Goal: Task Accomplishment & Management: Use online tool/utility

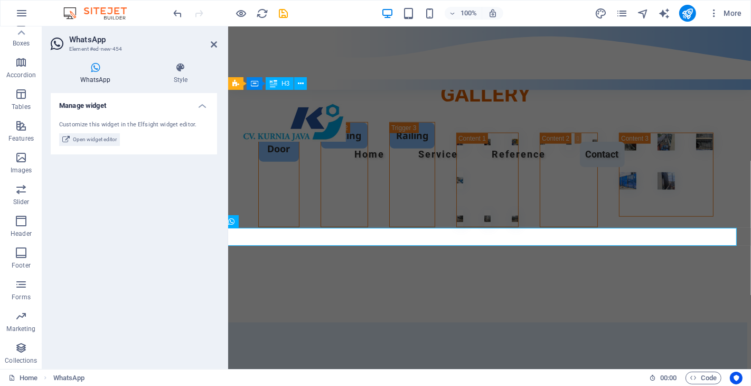
scroll to position [4328, 4]
click at [101, 72] on icon at bounding box center [95, 67] width 89 height 11
click at [181, 75] on h4 "Style" at bounding box center [180, 73] width 73 height 22
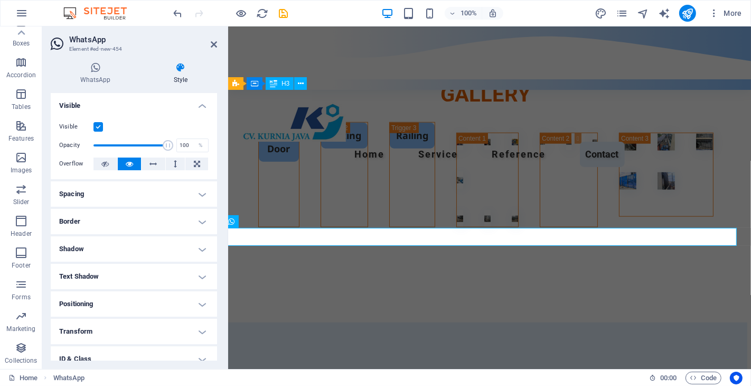
click at [198, 196] on h4 "Spacing" at bounding box center [134, 193] width 166 height 25
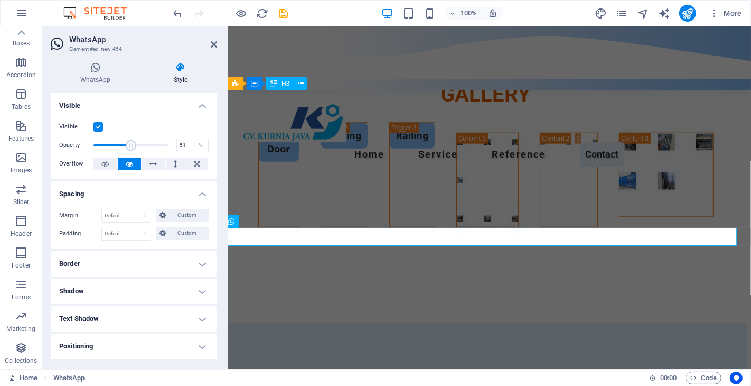
drag, startPoint x: 164, startPoint y: 143, endPoint x: 126, endPoint y: 144, distance: 38.6
click at [126, 144] on span at bounding box center [131, 145] width 11 height 11
type input "100"
drag, startPoint x: 126, startPoint y: 144, endPoint x: 180, endPoint y: 146, distance: 54.5
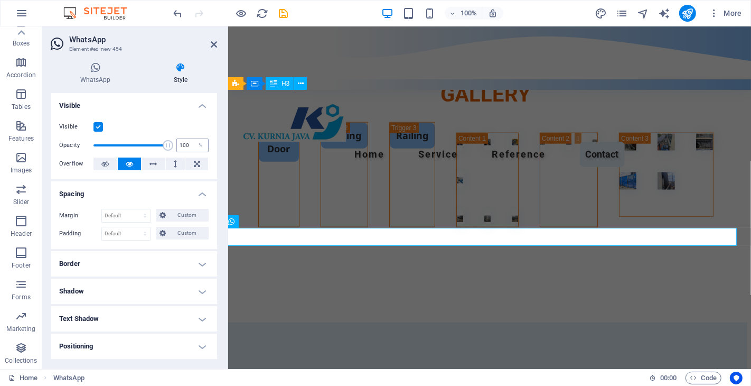
click at [180, 146] on div "Opacity 100 %" at bounding box center [134, 145] width 150 height 16
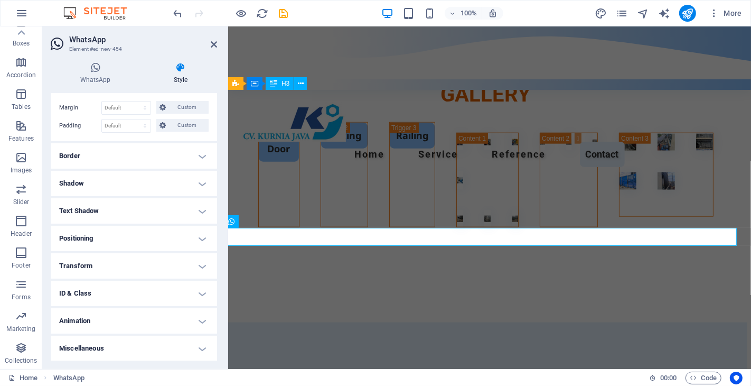
scroll to position [0, 0]
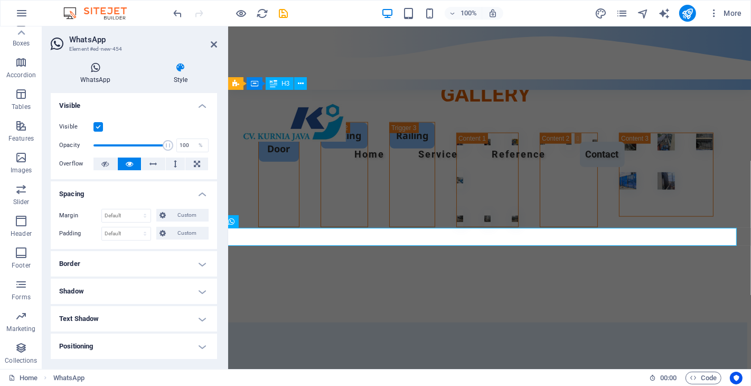
click at [87, 73] on h4 "WhatsApp" at bounding box center [98, 73] width 94 height 22
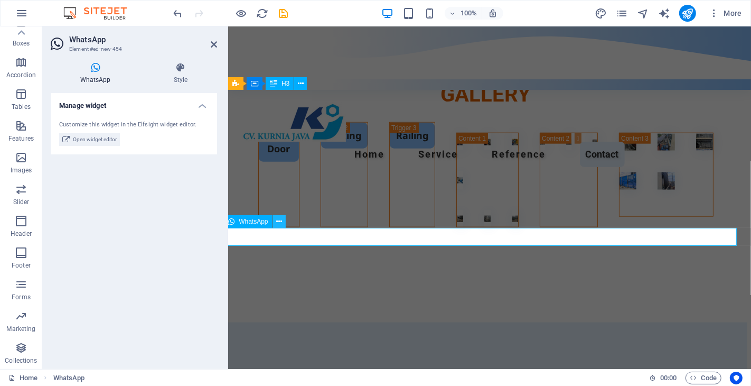
click at [282, 222] on icon at bounding box center [279, 221] width 6 height 11
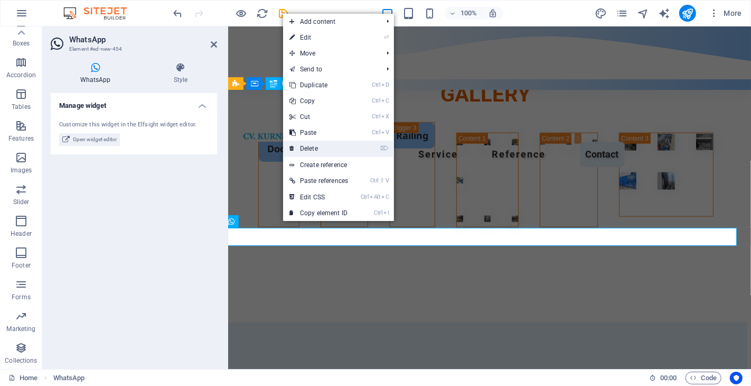
click at [336, 144] on link "⌦ Delete" at bounding box center [318, 149] width 71 height 16
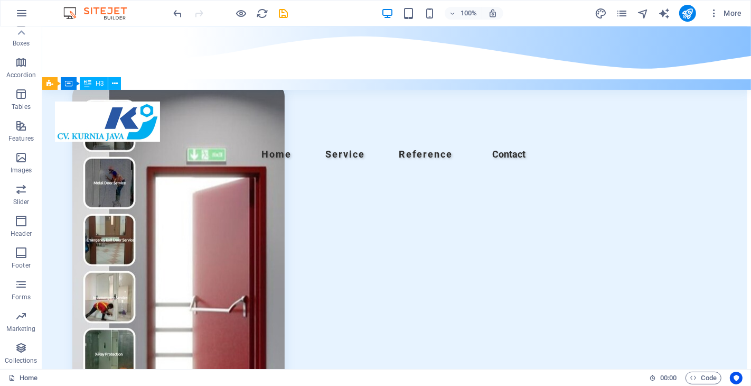
scroll to position [4351, 0]
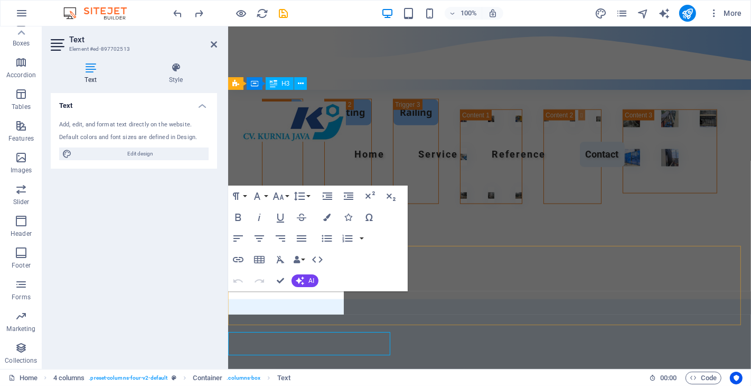
scroll to position [4310, 0]
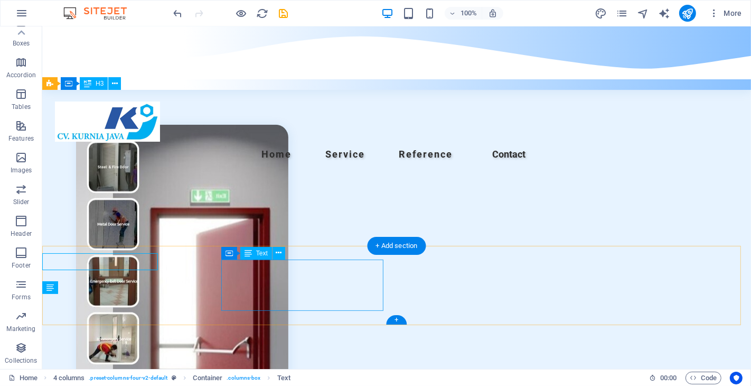
scroll to position [4351, 0]
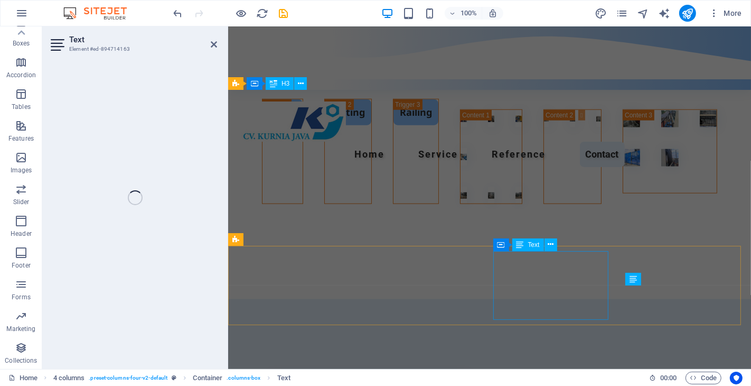
scroll to position [4310, 0]
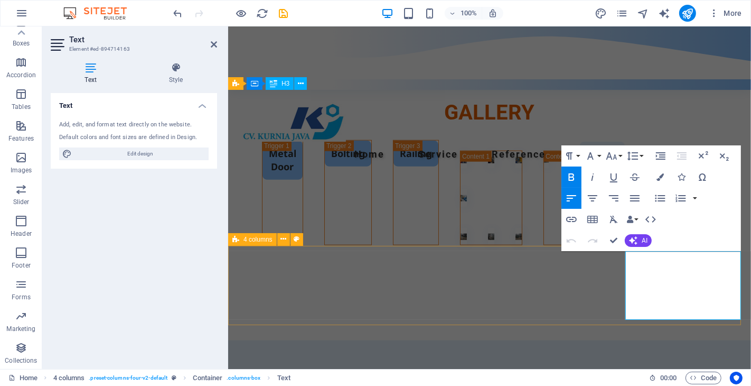
drag, startPoint x: 632, startPoint y: 273, endPoint x: 622, endPoint y: 275, distance: 10.7
click at [699, 177] on icon "button" at bounding box center [702, 177] width 13 height 13
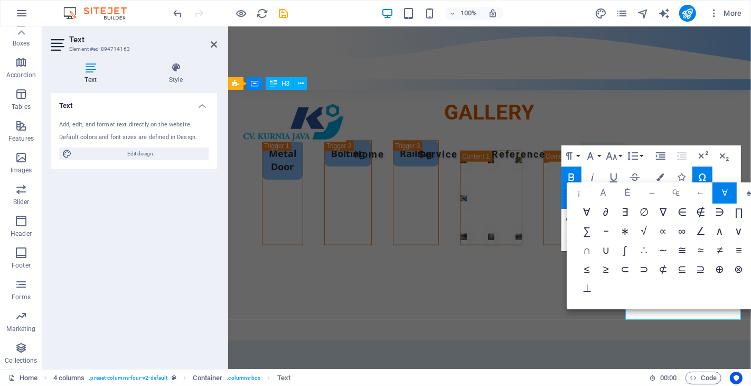
scroll to position [0, 0]
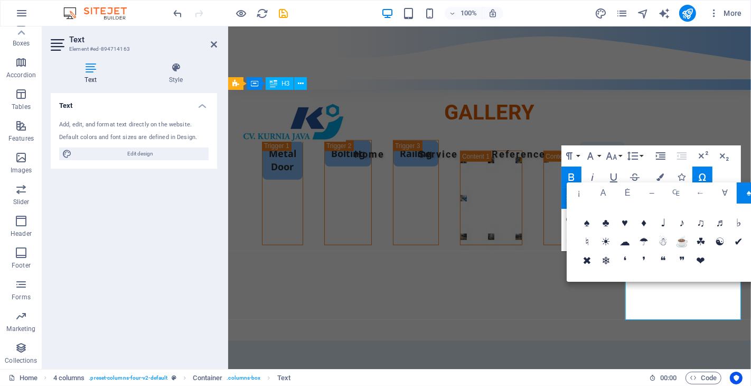
click at [564, 189] on button "Align Left" at bounding box center [572, 198] width 20 height 21
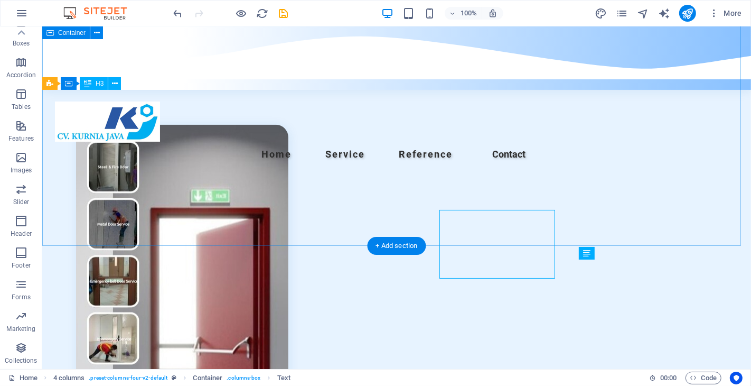
scroll to position [4351, 0]
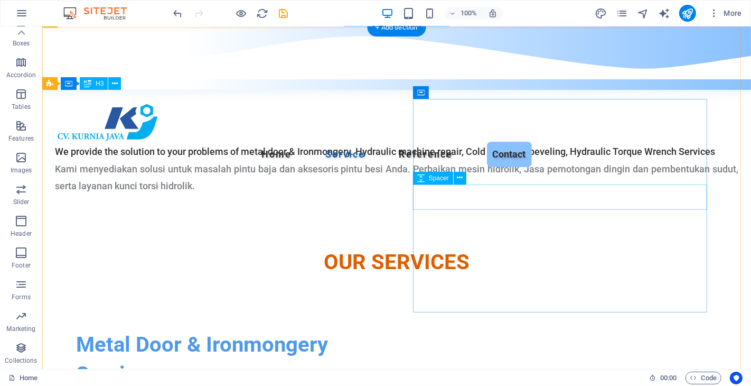
scroll to position [1298, 0]
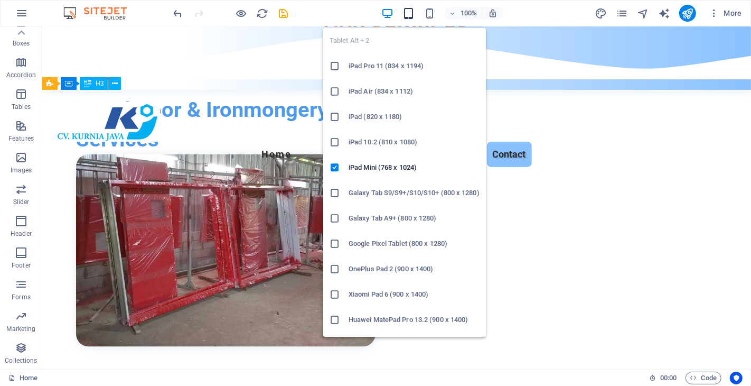
click at [410, 13] on icon "button" at bounding box center [409, 13] width 12 height 12
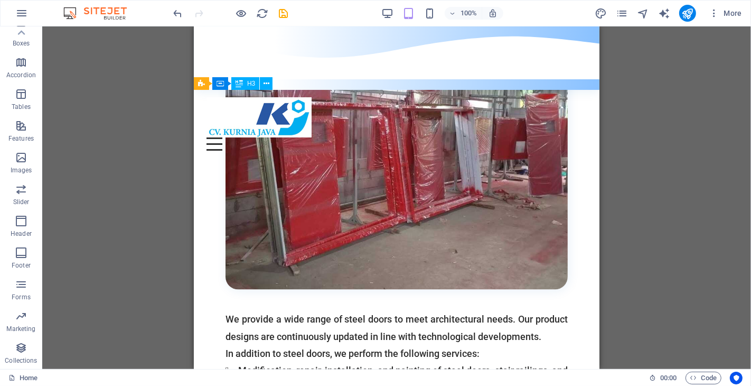
click at [706, 164] on div "H2 Image slider on background Menu Bar Menu Logo Cookie Consent Bar Cookie Cons…" at bounding box center [396, 197] width 709 height 342
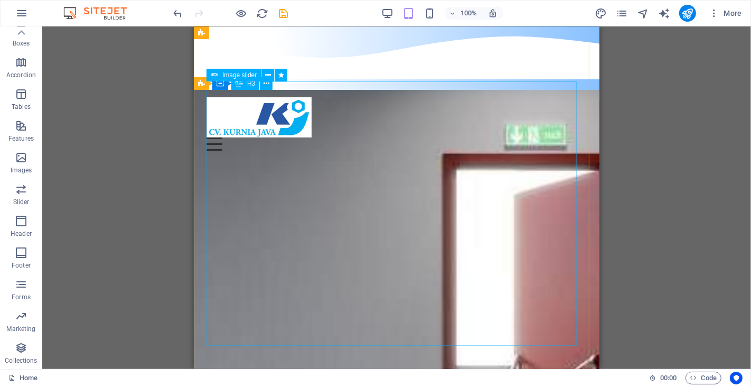
scroll to position [124, 0]
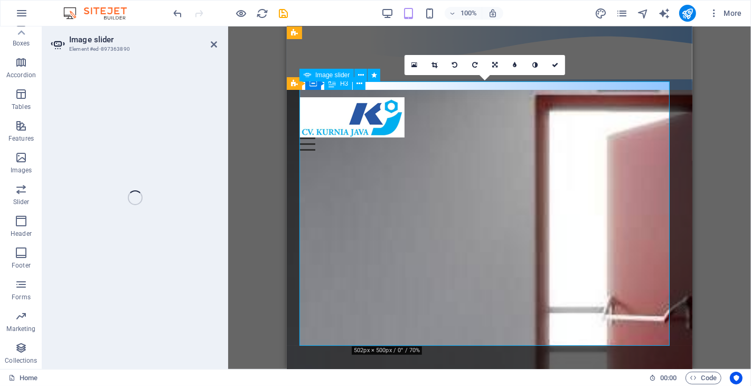
select select "px"
select select "ms"
select select "s"
select select "progressive"
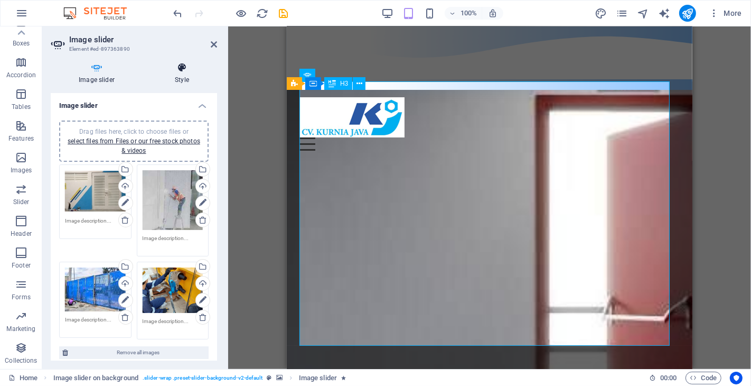
click at [176, 77] on h4 "Style" at bounding box center [182, 73] width 70 height 22
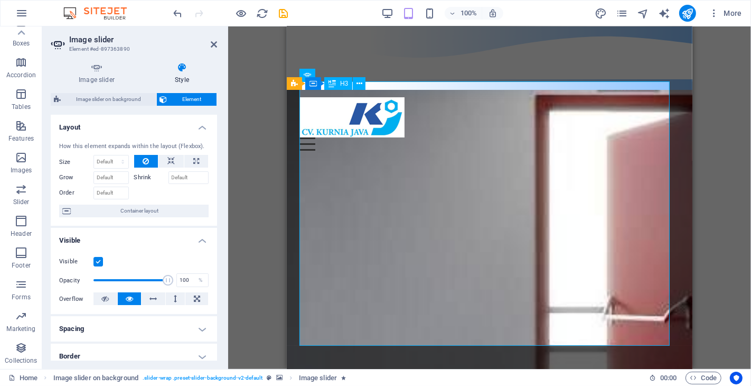
click at [99, 263] on label at bounding box center [99, 262] width 10 height 10
click at [0, 0] on input "Visible" at bounding box center [0, 0] width 0 height 0
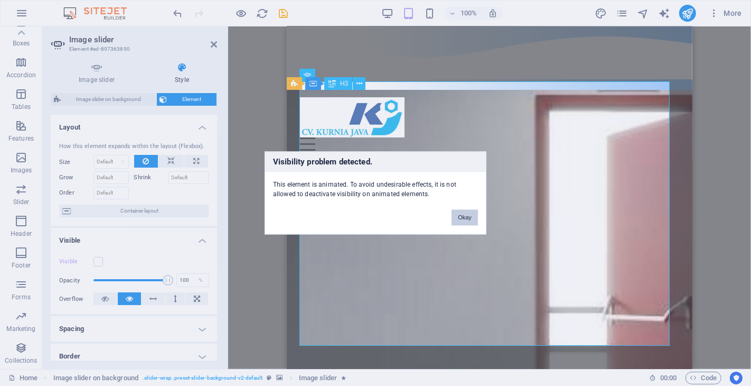
drag, startPoint x: 462, startPoint y: 214, endPoint x: 142, endPoint y: 189, distance: 320.6
click at [462, 214] on button "Okay" at bounding box center [465, 218] width 26 height 16
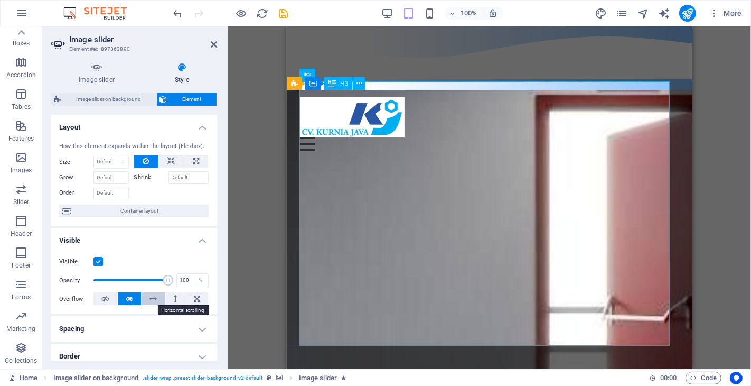
click at [154, 300] on icon at bounding box center [153, 298] width 7 height 13
click at [128, 300] on icon at bounding box center [129, 298] width 7 height 13
click at [107, 298] on icon at bounding box center [104, 298] width 7 height 13
drag, startPoint x: 128, startPoint y: 297, endPoint x: 143, endPoint y: 292, distance: 15.0
click at [129, 297] on icon at bounding box center [129, 298] width 7 height 13
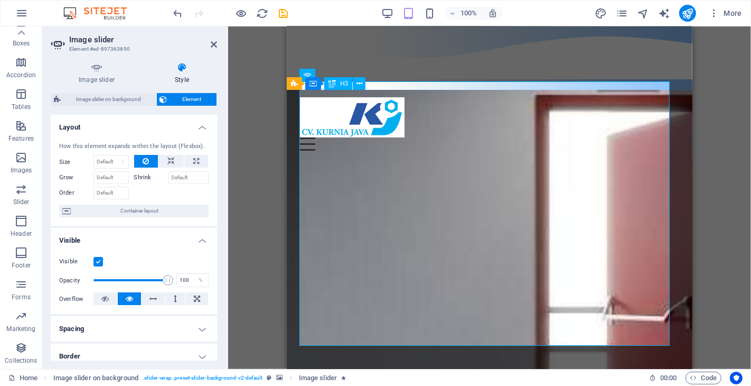
click at [94, 262] on label at bounding box center [99, 262] width 10 height 10
click at [0, 0] on input "Visible" at bounding box center [0, 0] width 0 height 0
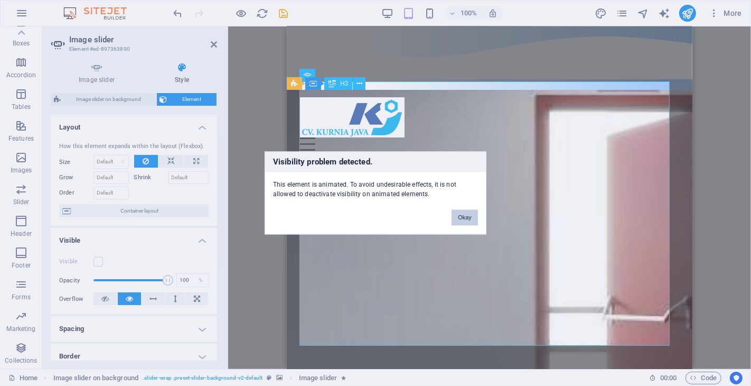
click at [472, 217] on button "Okay" at bounding box center [465, 218] width 26 height 16
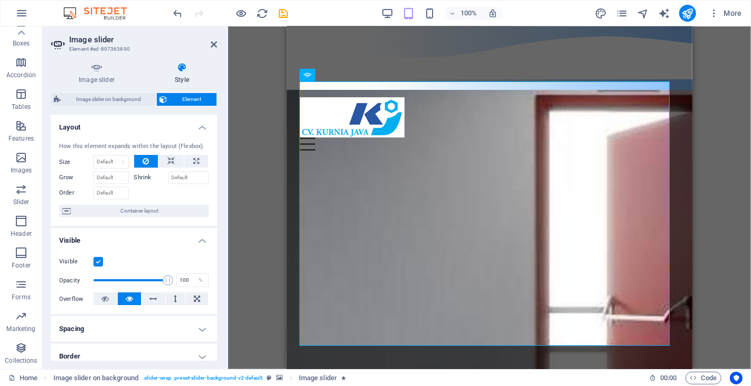
click at [292, 101] on figure at bounding box center [489, 241] width 406 height 551
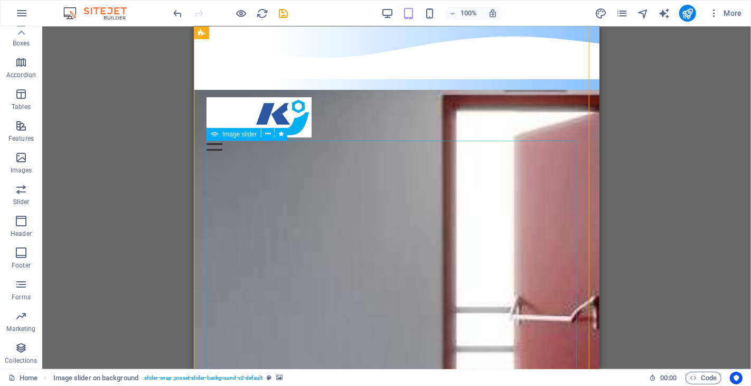
scroll to position [7, 0]
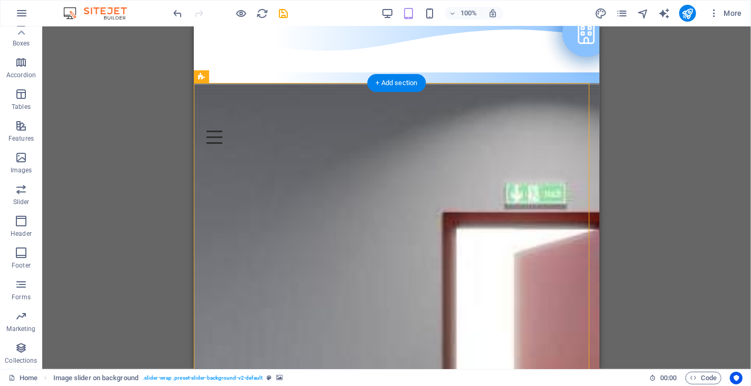
click at [209, 108] on figure at bounding box center [396, 358] width 406 height 551
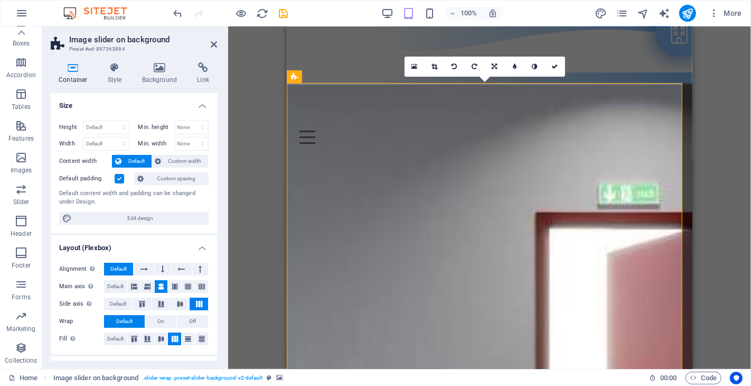
scroll to position [117, 0]
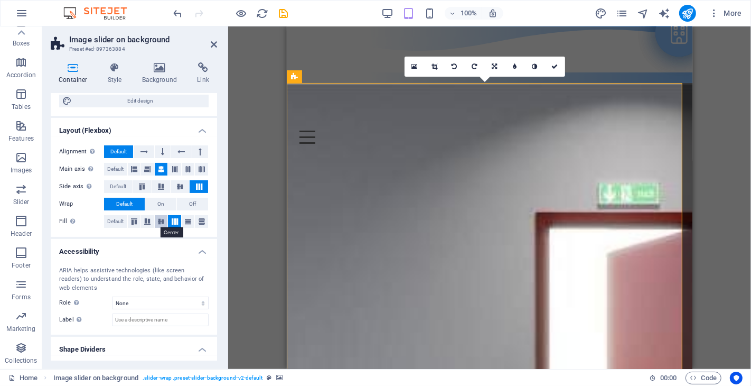
click at [160, 223] on icon at bounding box center [161, 221] width 13 height 6
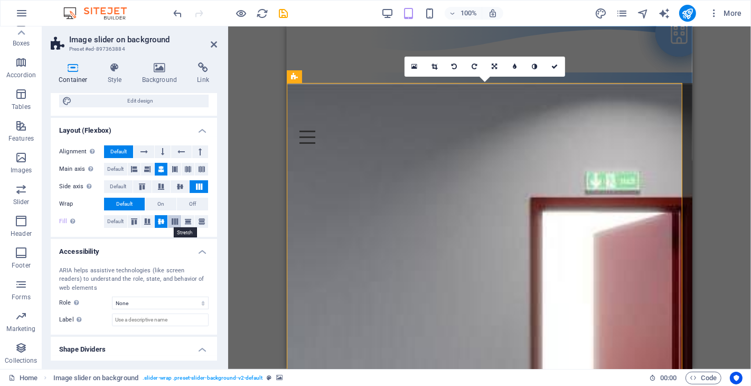
click at [174, 223] on icon at bounding box center [175, 221] width 13 height 6
click at [188, 223] on icon at bounding box center [188, 221] width 13 height 6
click at [200, 223] on icon at bounding box center [201, 221] width 13 height 6
click at [131, 222] on icon at bounding box center [134, 221] width 13 height 6
click at [149, 225] on button at bounding box center [147, 221] width 13 height 13
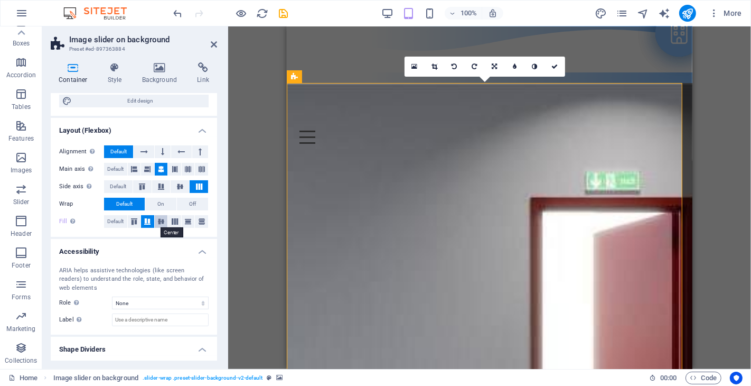
click at [161, 223] on icon at bounding box center [161, 221] width 13 height 6
click at [173, 222] on icon at bounding box center [175, 221] width 13 height 6
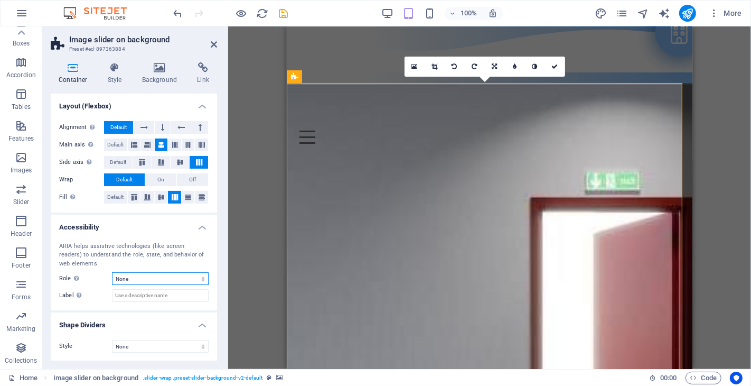
click at [148, 279] on select "None Alert Article Banner Comment Complementary Dialog Footer Header Marquee Pr…" at bounding box center [160, 278] width 97 height 13
click at [150, 342] on select "None Triangle Square Diagonal Polygon 1 Polygon 2 Zigzag Multiple Zigzags Waves…" at bounding box center [160, 346] width 97 height 13
drag, startPoint x: 213, startPoint y: 44, endPoint x: 28, endPoint y: 59, distance: 186.0
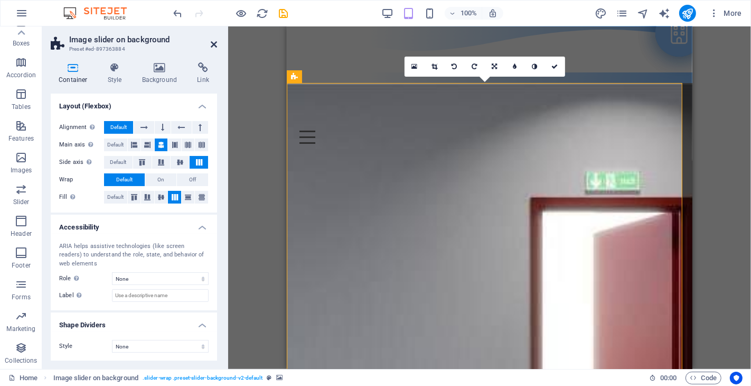
click at [213, 44] on icon at bounding box center [214, 44] width 6 height 8
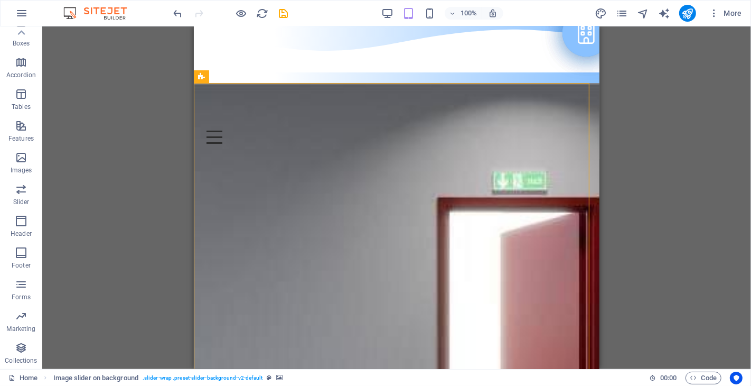
click at [656, 115] on div "Drag here to replace the existing content. Press “Ctrl” if you want to create a…" at bounding box center [396, 197] width 709 height 342
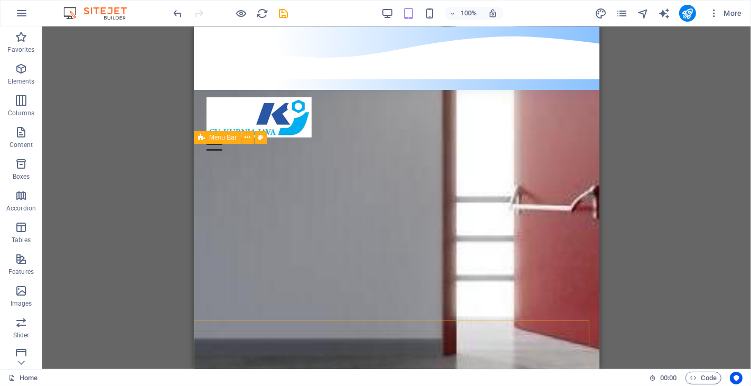
scroll to position [0, 0]
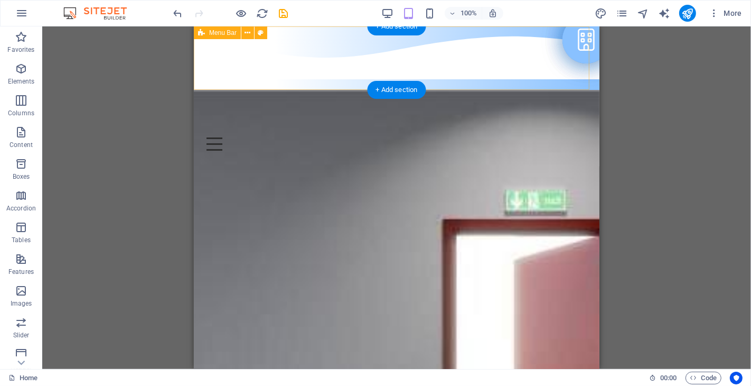
click at [477, 34] on div "Menu Home Service Reference Contact" at bounding box center [396, 57] width 406 height 63
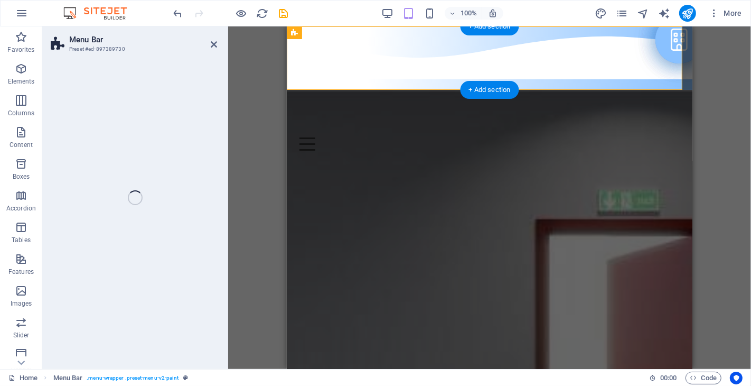
select select "px"
select select "waves"
select select "px"
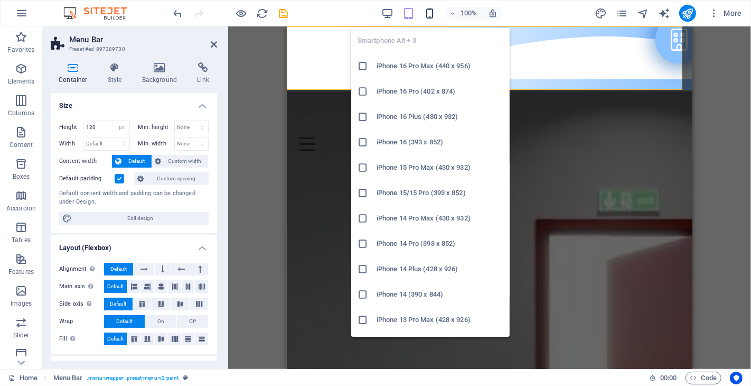
click at [429, 14] on icon "button" at bounding box center [430, 13] width 12 height 12
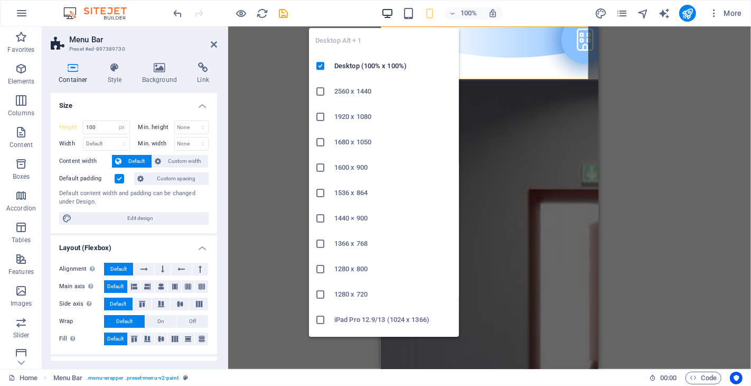
type input "100"
click at [388, 13] on icon "button" at bounding box center [387, 13] width 12 height 12
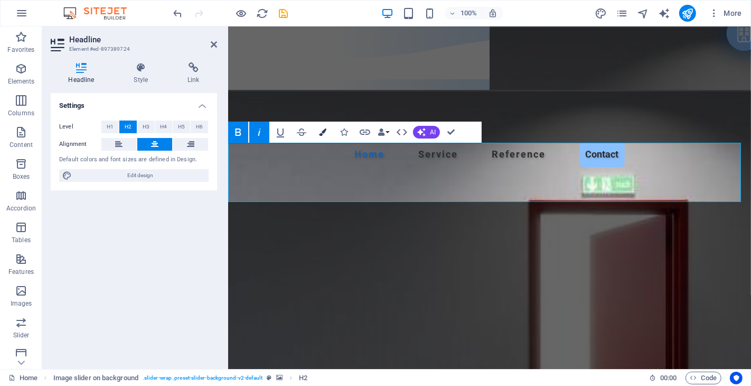
click at [321, 133] on icon "button" at bounding box center [322, 131] width 7 height 7
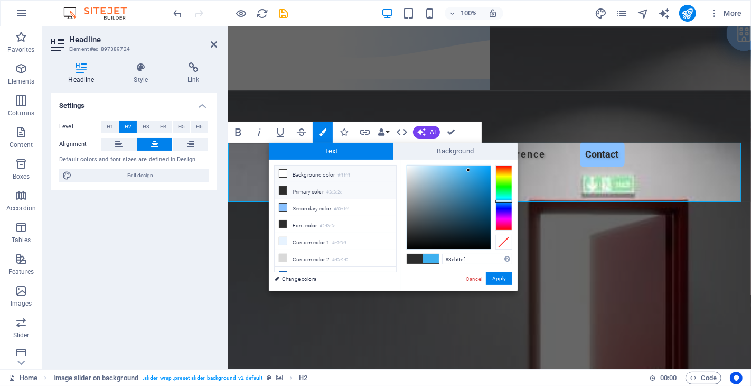
click at [303, 175] on li "Background color #ffffff" at bounding box center [336, 173] width 122 height 17
type input "#ffffff"
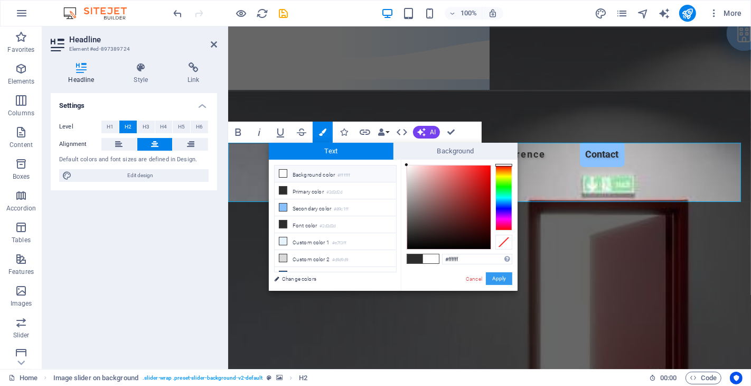
click at [497, 277] on button "Apply" at bounding box center [499, 278] width 26 height 13
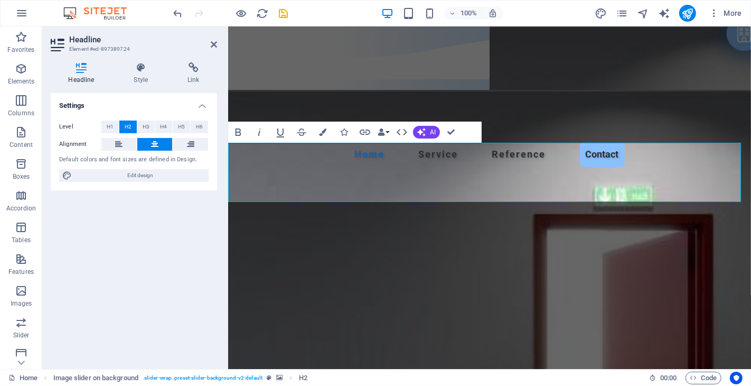
click at [536, 117] on figure at bounding box center [489, 355] width 523 height 530
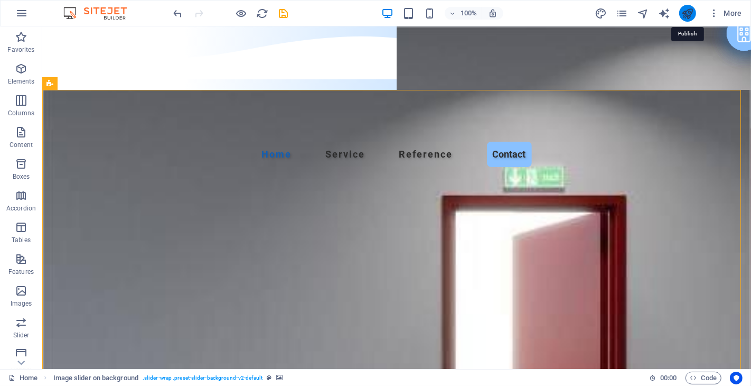
click at [684, 12] on icon "publish" at bounding box center [688, 13] width 12 height 12
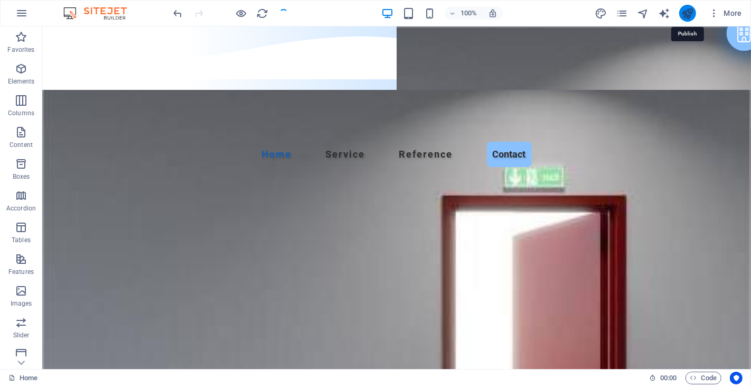
click at [688, 16] on icon "publish" at bounding box center [688, 13] width 12 height 12
click at [685, 14] on icon "publish" at bounding box center [688, 13] width 12 height 12
drag, startPoint x: 685, startPoint y: 14, endPoint x: 574, endPoint y: 24, distance: 111.9
click at [685, 14] on icon "publish" at bounding box center [688, 13] width 12 height 12
